Goal: Task Accomplishment & Management: Manage account settings

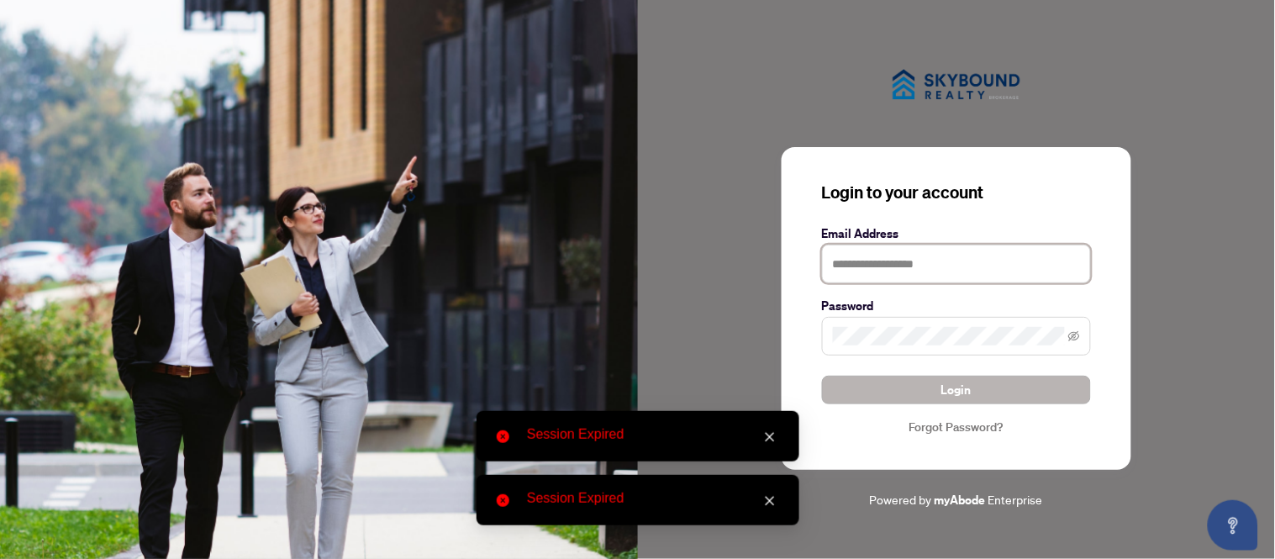
type input "**********"
click at [872, 383] on button "Login" at bounding box center [956, 390] width 269 height 29
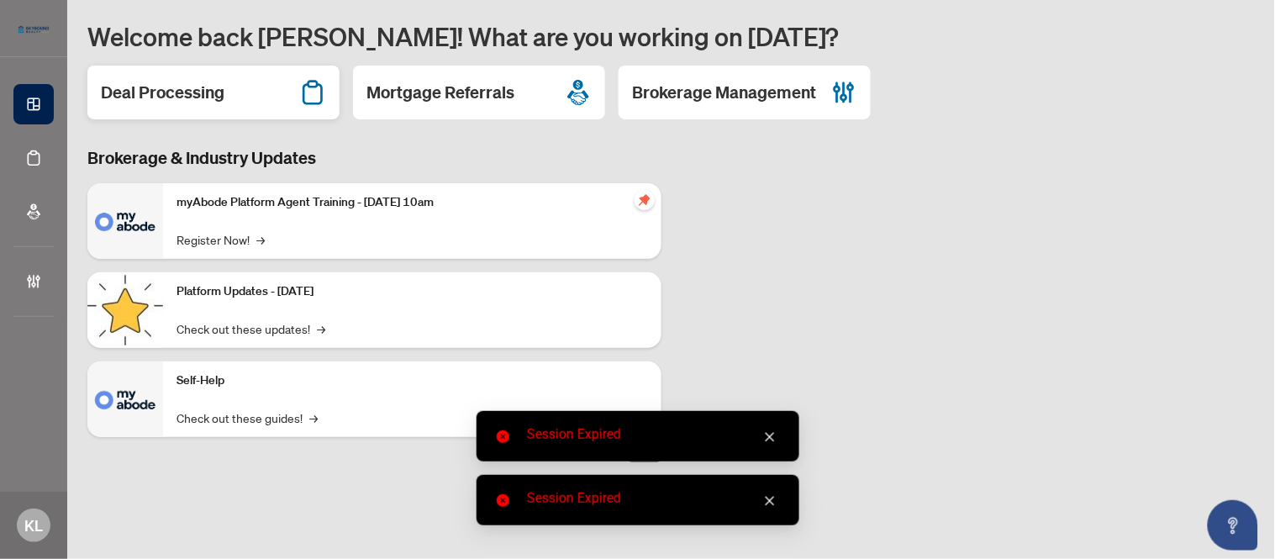
click at [199, 99] on h2 "Deal Processing" at bounding box center [163, 93] width 124 height 24
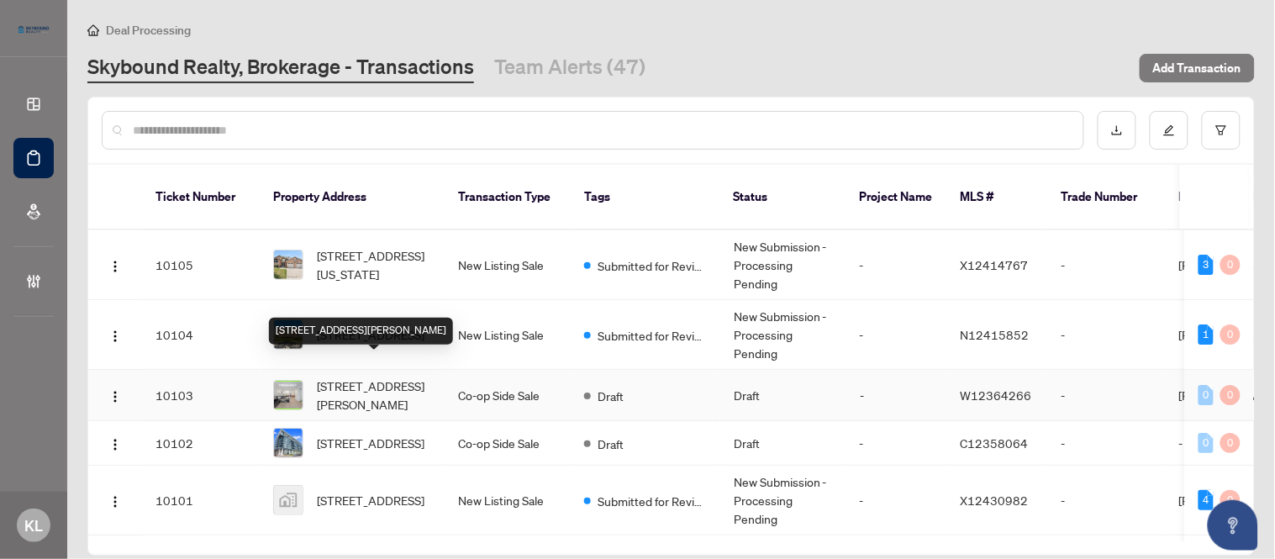
click at [350, 378] on span "[STREET_ADDRESS][PERSON_NAME]" at bounding box center [374, 395] width 114 height 37
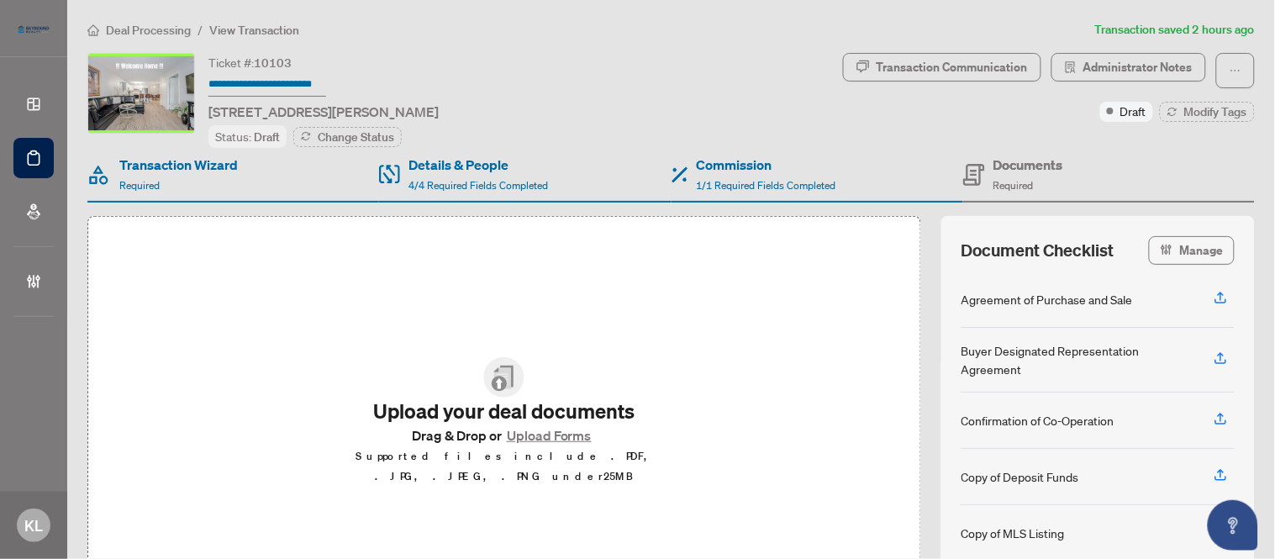
click at [994, 180] on span "Required" at bounding box center [1014, 185] width 40 height 13
click at [994, 181] on span "Required" at bounding box center [1014, 185] width 40 height 13
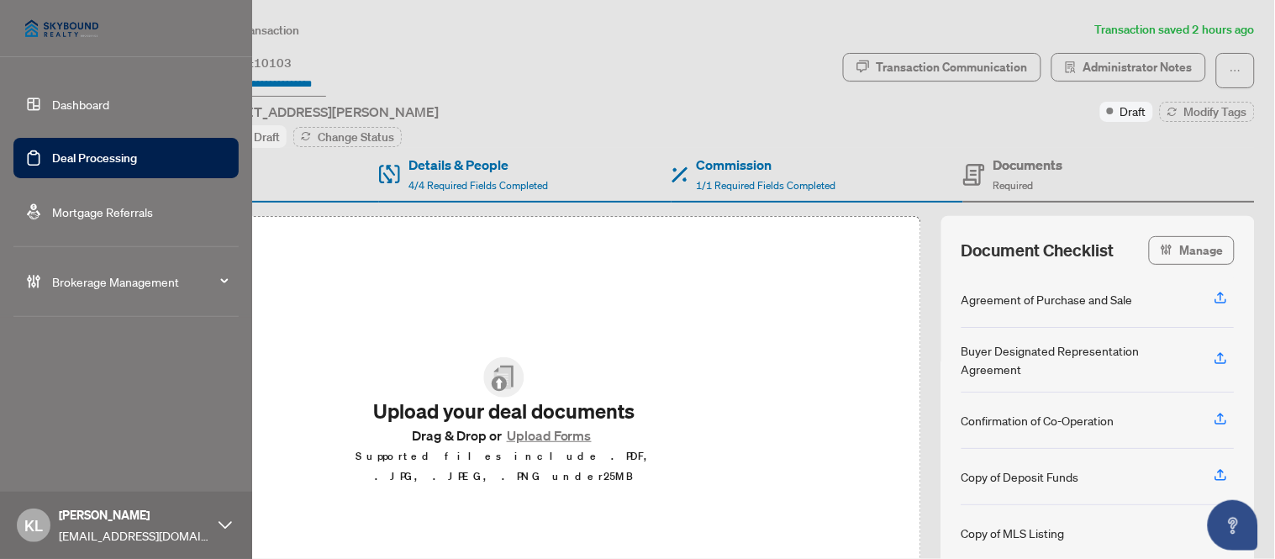
click at [54, 103] on link "Dashboard" at bounding box center [80, 104] width 57 height 15
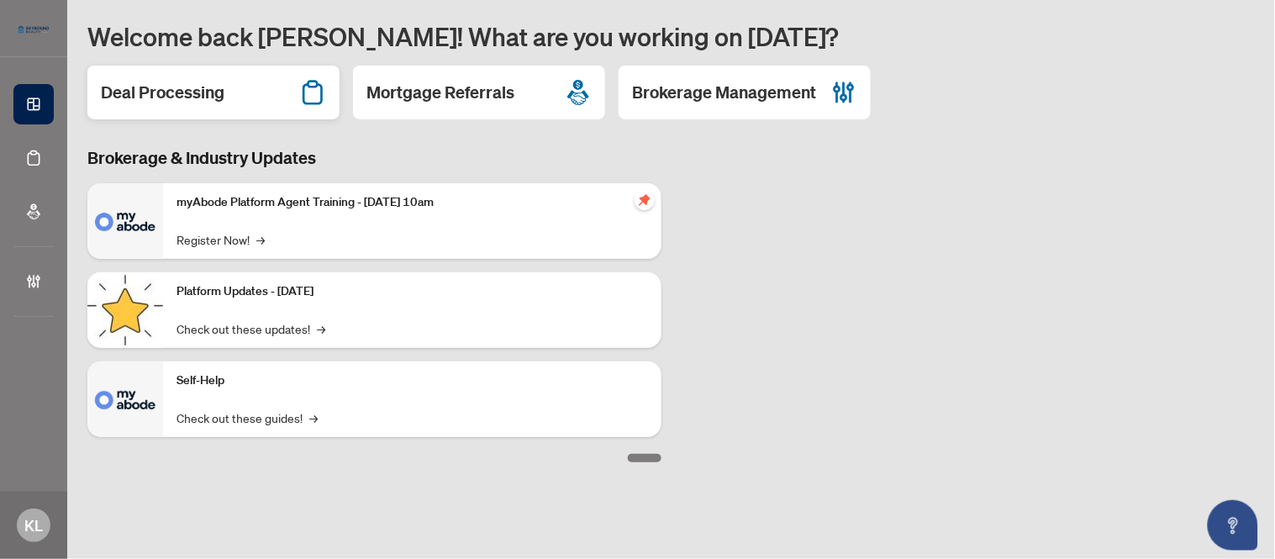
click at [240, 102] on div "Deal Processing" at bounding box center [213, 93] width 252 height 54
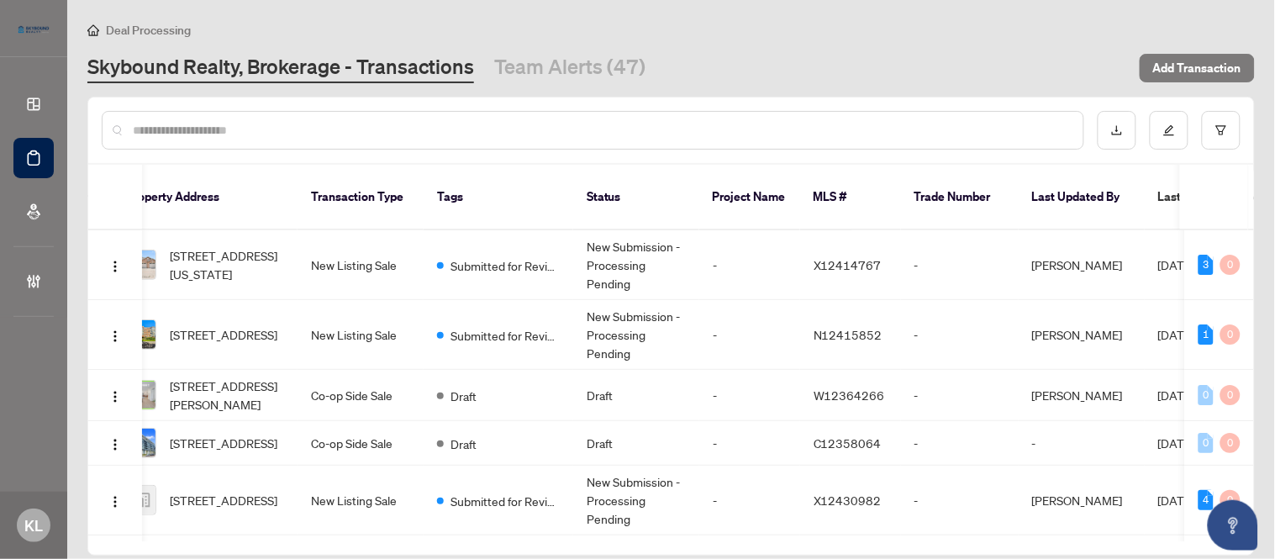
scroll to position [0, 15]
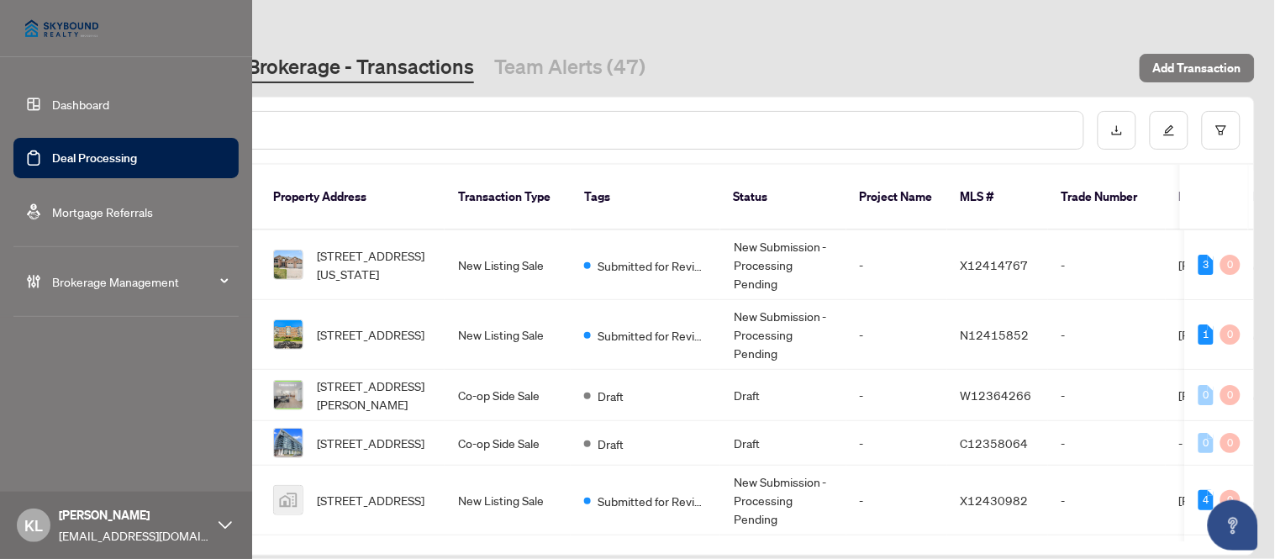
click at [64, 97] on link "Dashboard" at bounding box center [80, 104] width 57 height 15
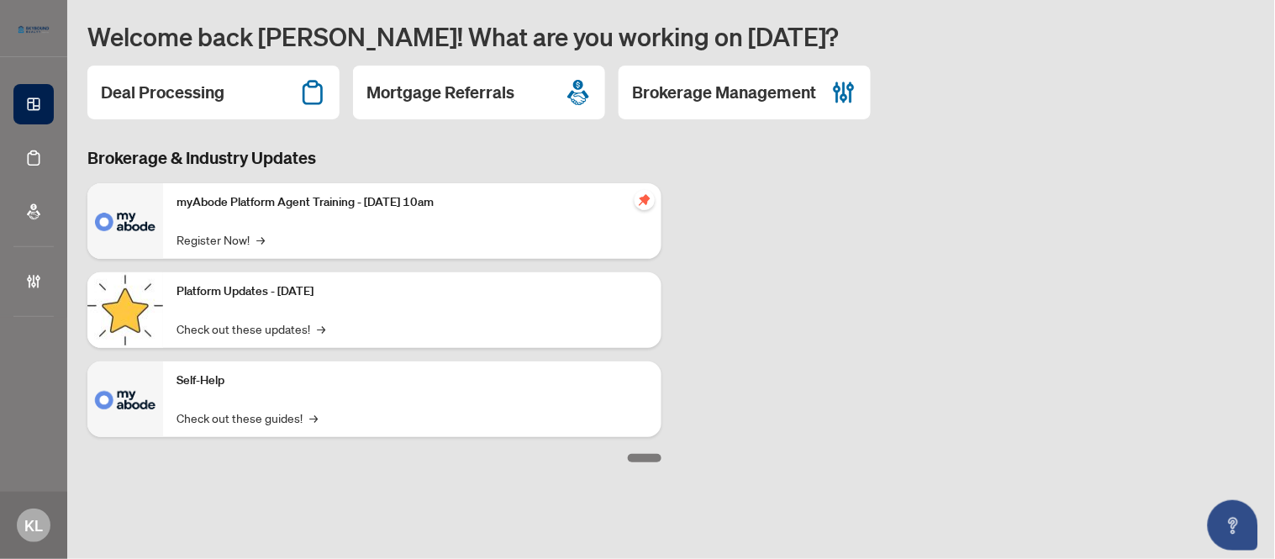
click at [881, 187] on div "Brokerage & Industry Updates myAbode Platform Agent Training - [DATE] 10am Regi…" at bounding box center [671, 304] width 1188 height 316
